Goal: Information Seeking & Learning: Learn about a topic

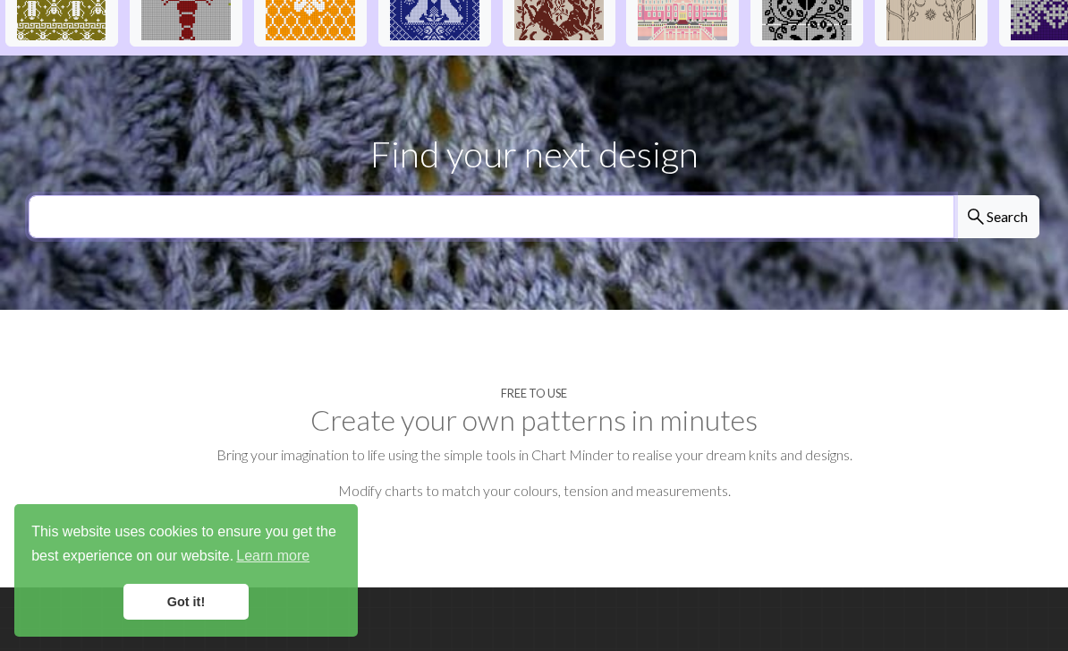
click at [649, 195] on input "text" at bounding box center [492, 216] width 926 height 43
type input "Clover"
click at [996, 195] on button "search Search" at bounding box center [997, 216] width 86 height 43
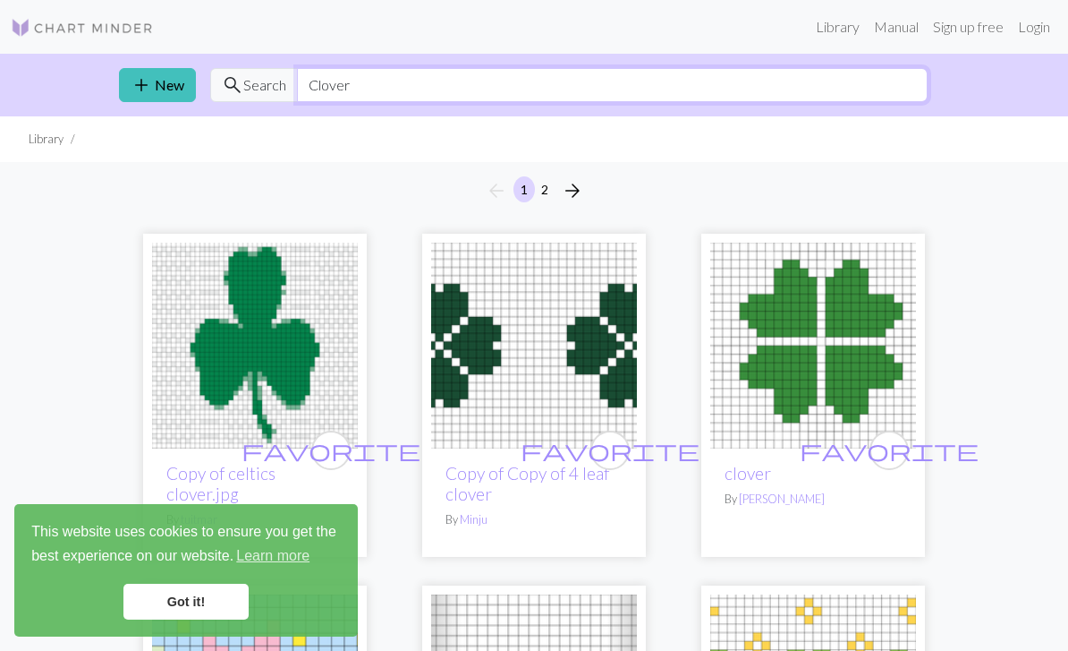
click at [761, 90] on input "Clover" at bounding box center [612, 85] width 631 height 34
type input "C"
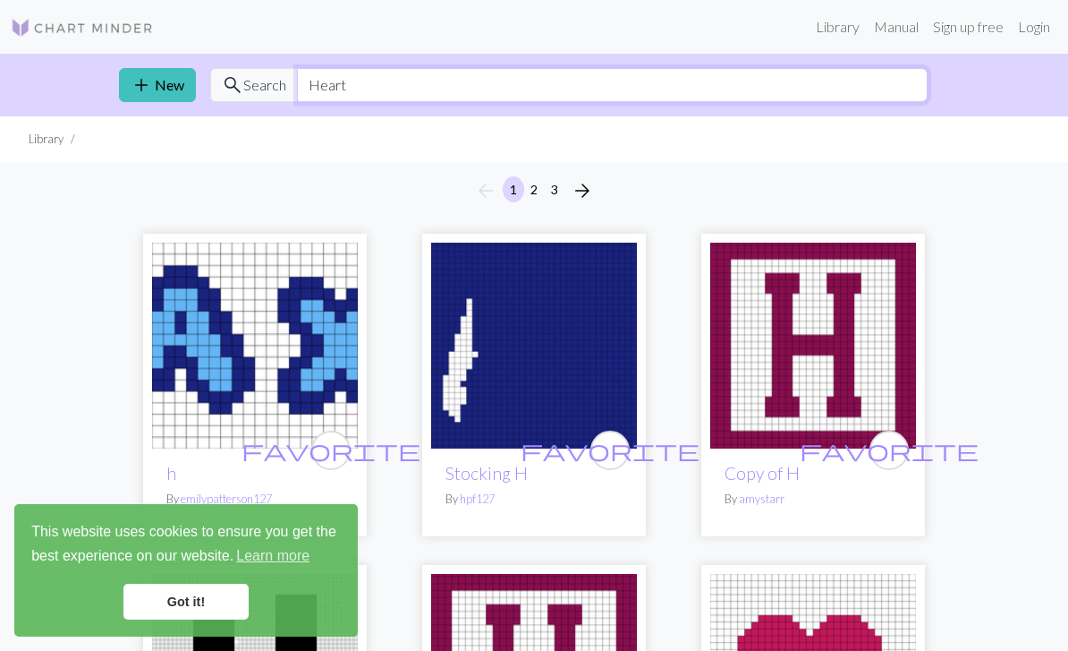
type input "Heart"
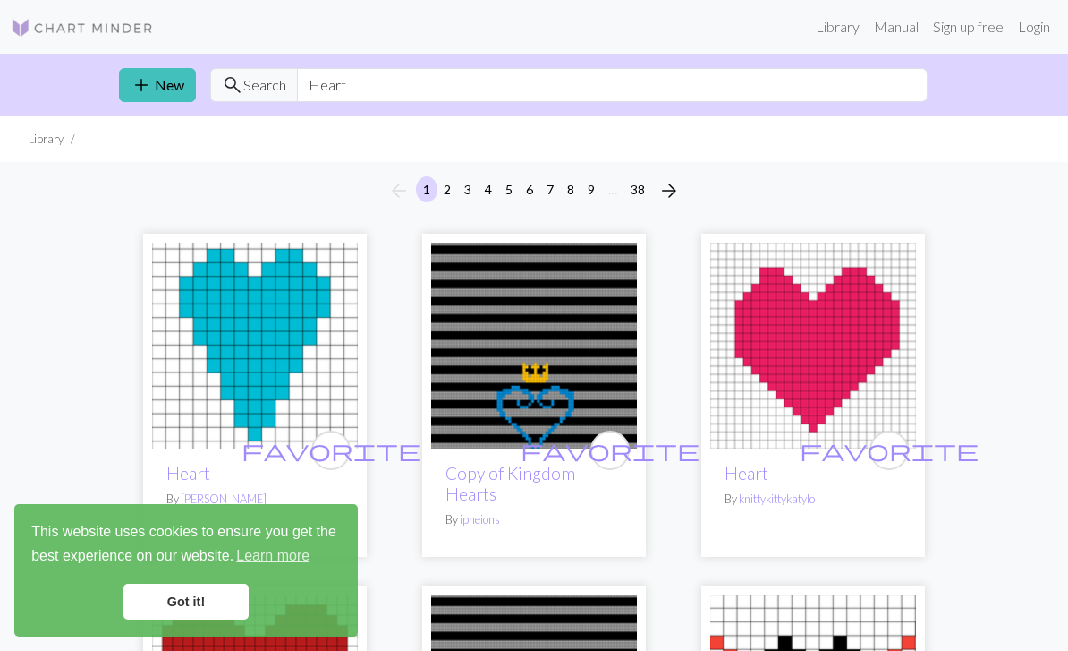
click at [156, 84] on link "add New" at bounding box center [157, 85] width 77 height 34
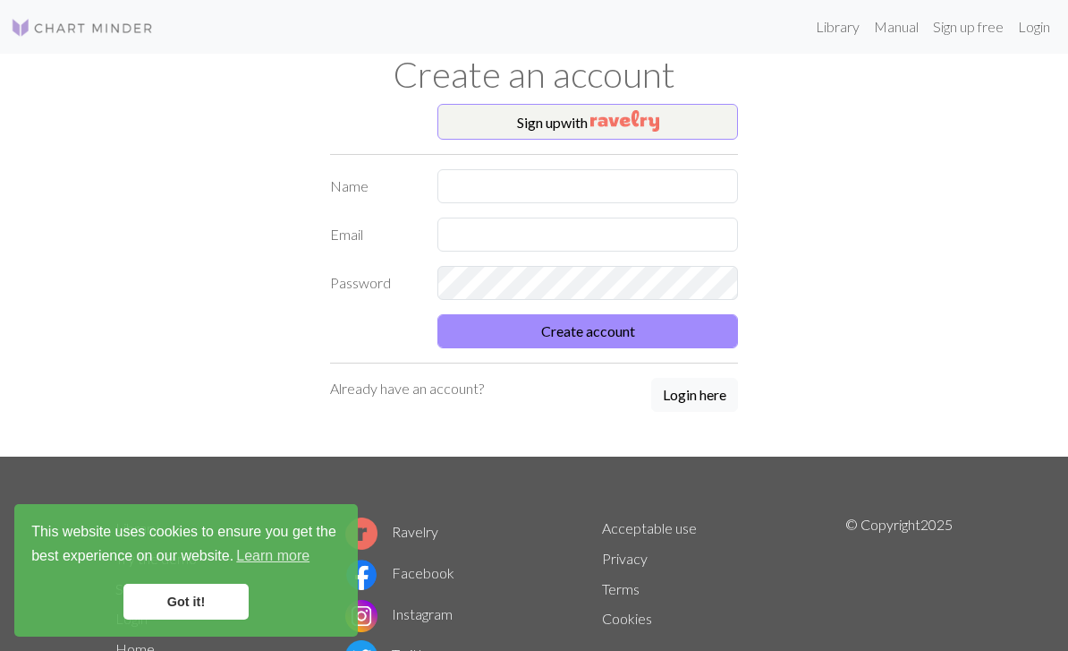
click at [689, 115] on button "Sign up with" at bounding box center [588, 122] width 301 height 36
